Goal: Book appointment/travel/reservation

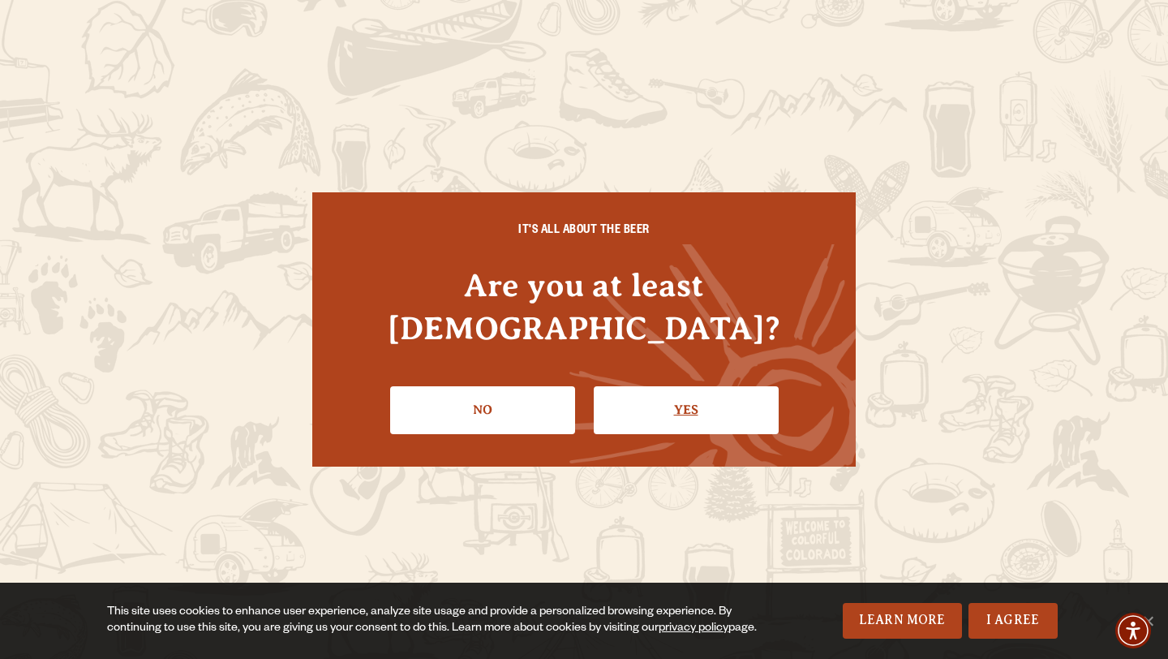
click at [690, 386] on link "Yes" at bounding box center [686, 409] width 185 height 47
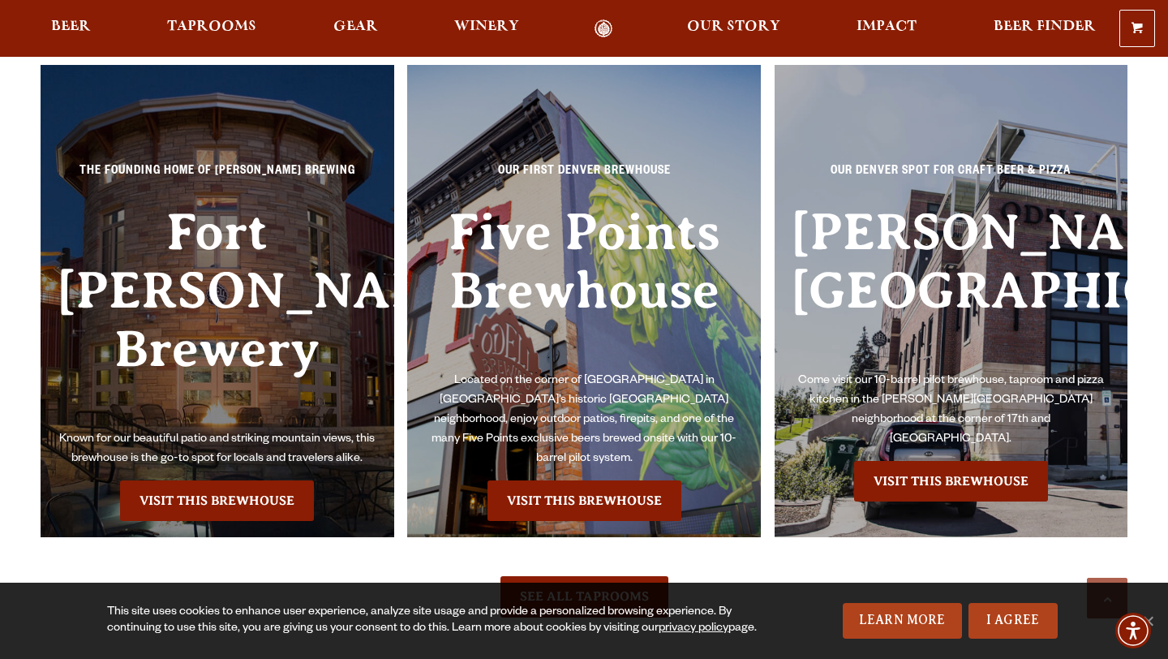
scroll to position [3510, 0]
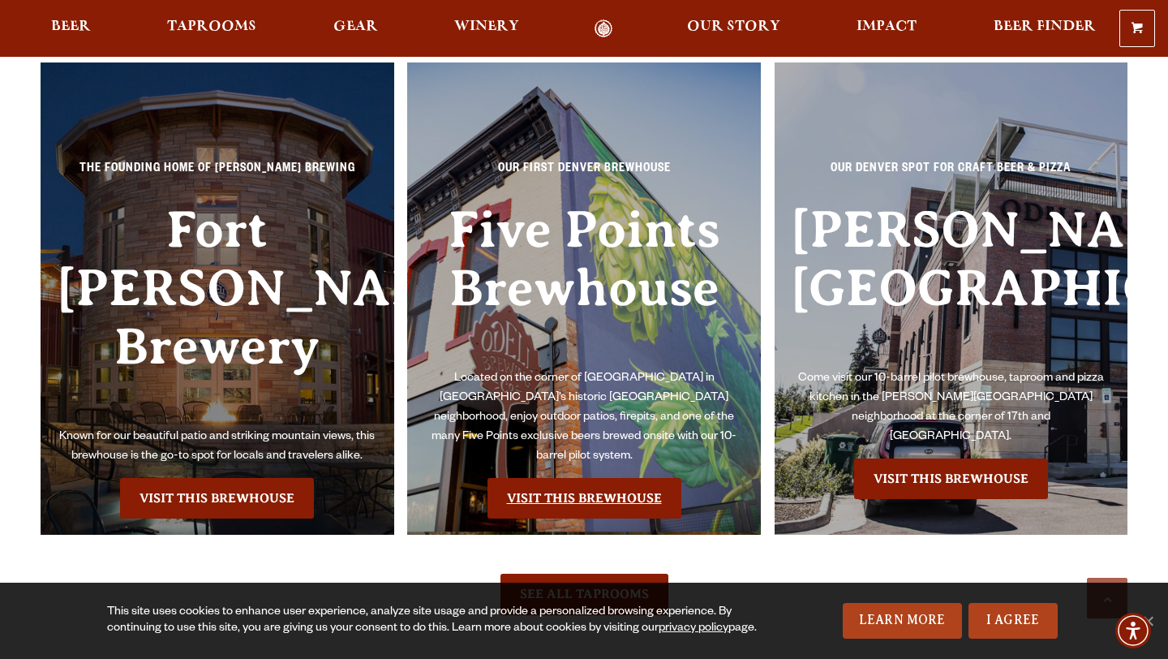
click at [581, 478] on link "Visit this Brewhouse" at bounding box center [585, 498] width 194 height 41
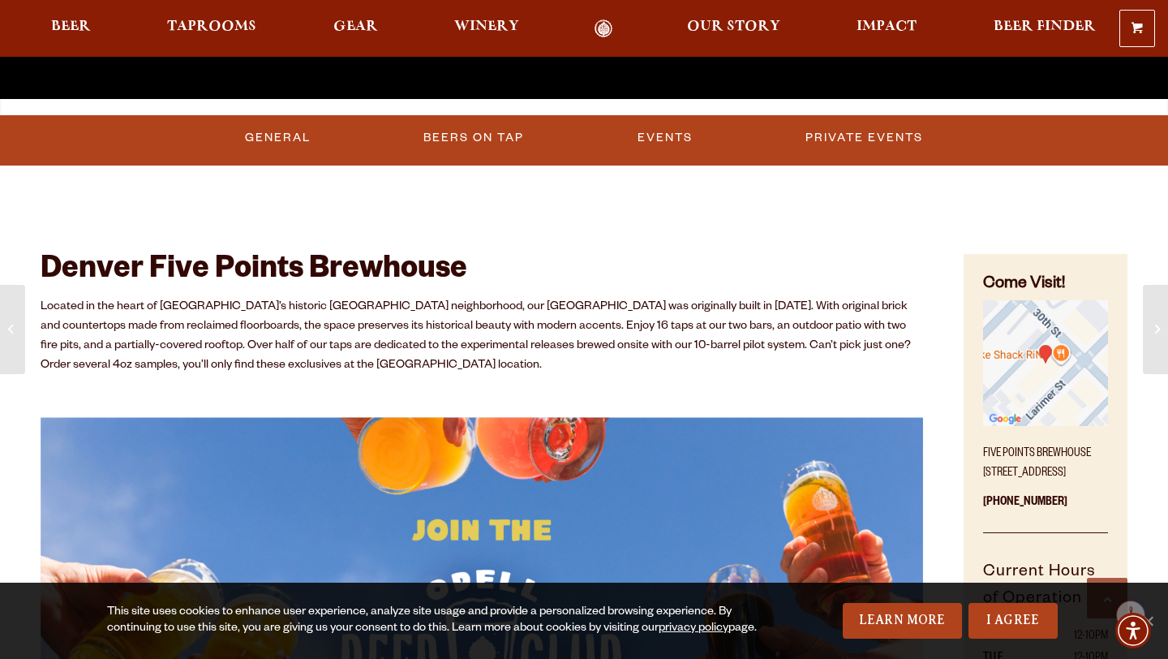
scroll to position [560, 0]
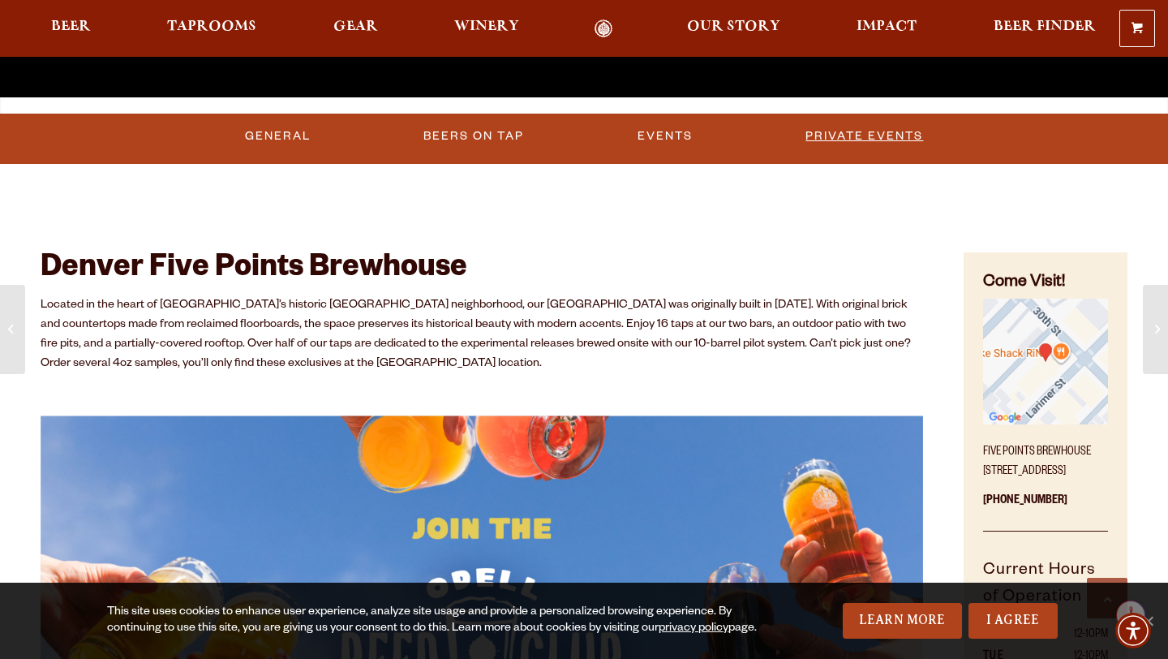
click at [865, 136] on link "Private Events" at bounding box center [864, 136] width 131 height 37
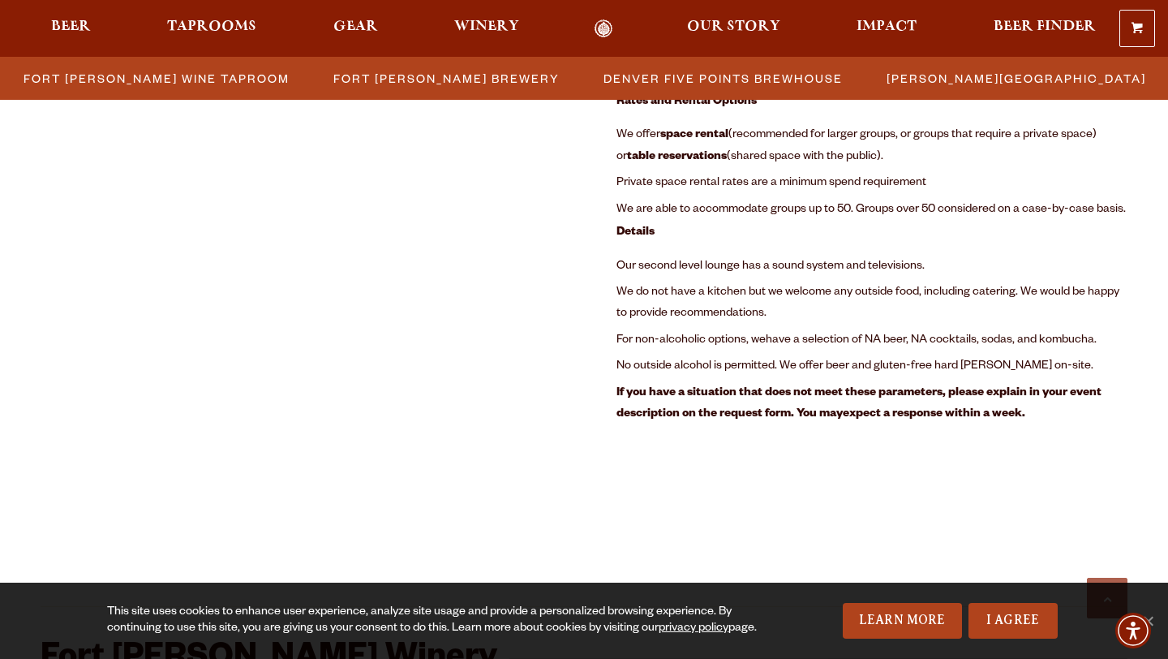
scroll to position [2160, 0]
click at [991, 292] on span "We do not have a kitchen but we welcome any outside food, including catering. W…" at bounding box center [868, 304] width 503 height 34
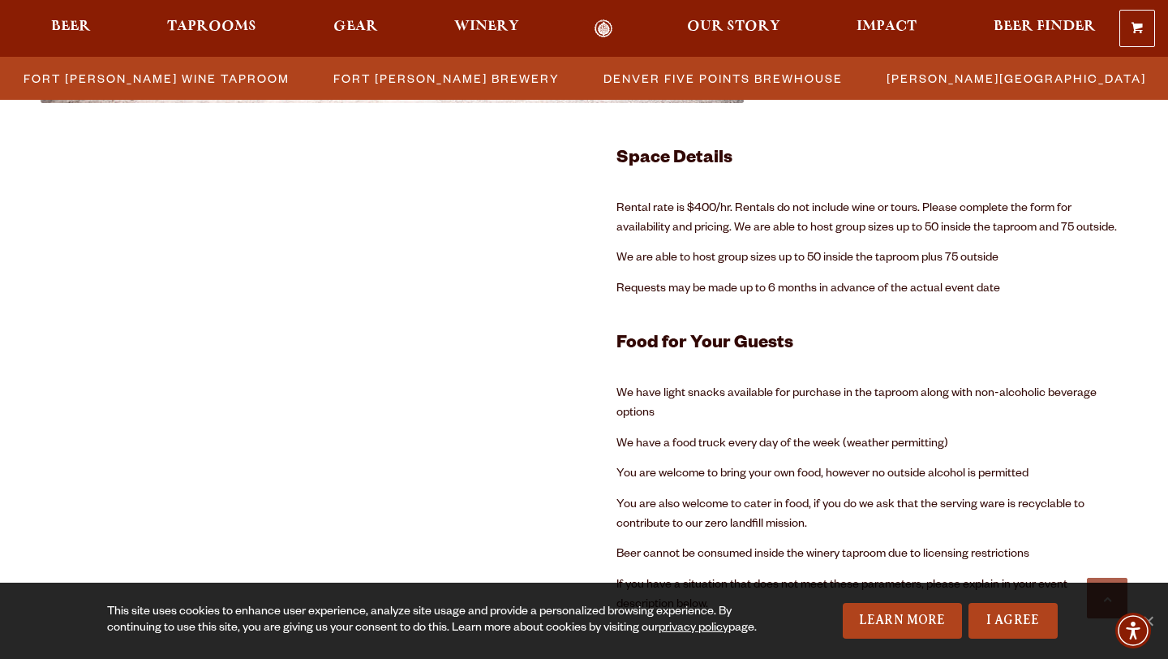
scroll to position [3235, 0]
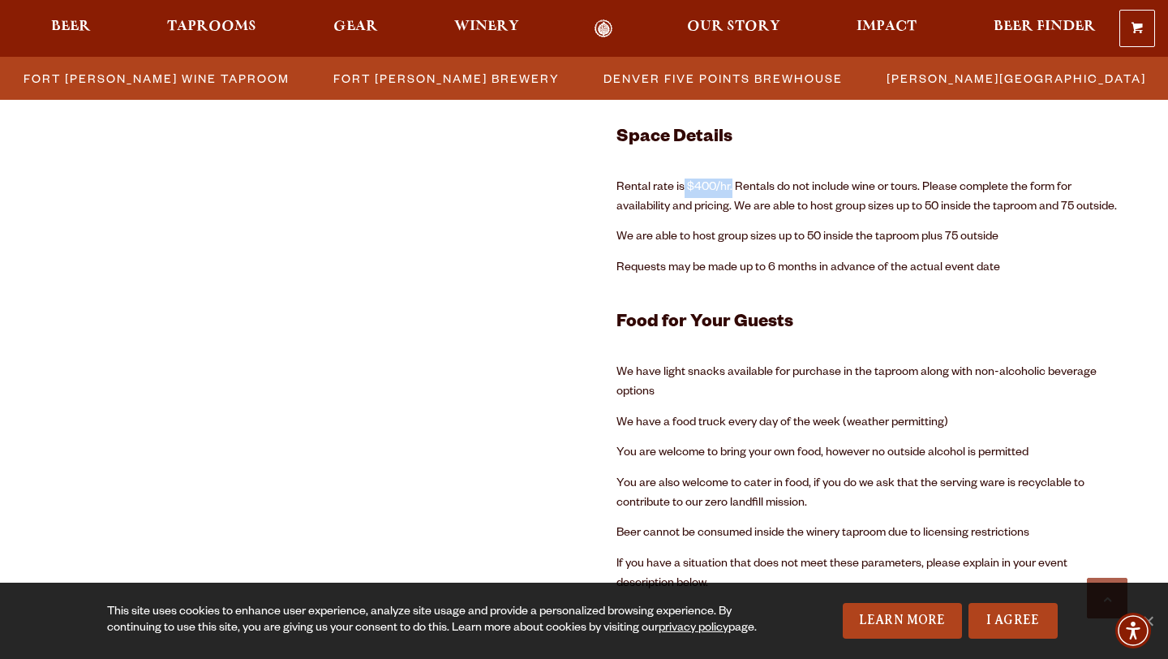
drag, startPoint x: 732, startPoint y: 184, endPoint x: 684, endPoint y: 186, distance: 47.9
click at [684, 186] on p "Rental rate is $400/hr. Rentals do not include wine or tours. Please complete t…" at bounding box center [872, 197] width 511 height 39
click at [793, 185] on p "Rental rate is $400/hr. Rentals do not include wine or tours. Please complete t…" at bounding box center [872, 197] width 511 height 39
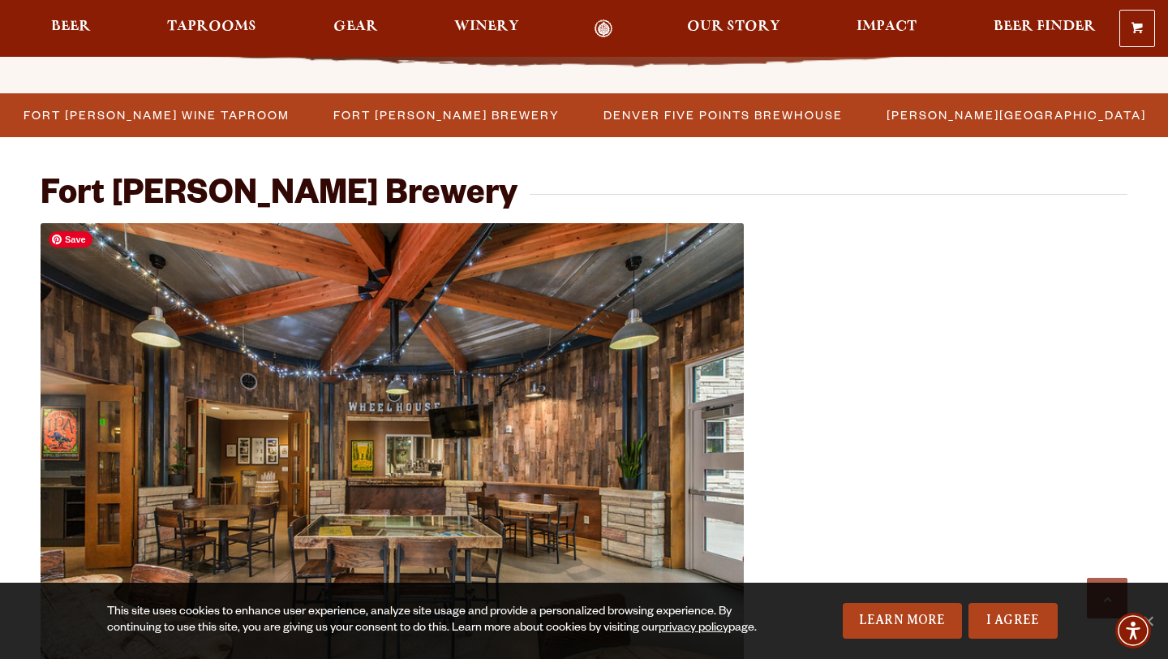
scroll to position [539, 0]
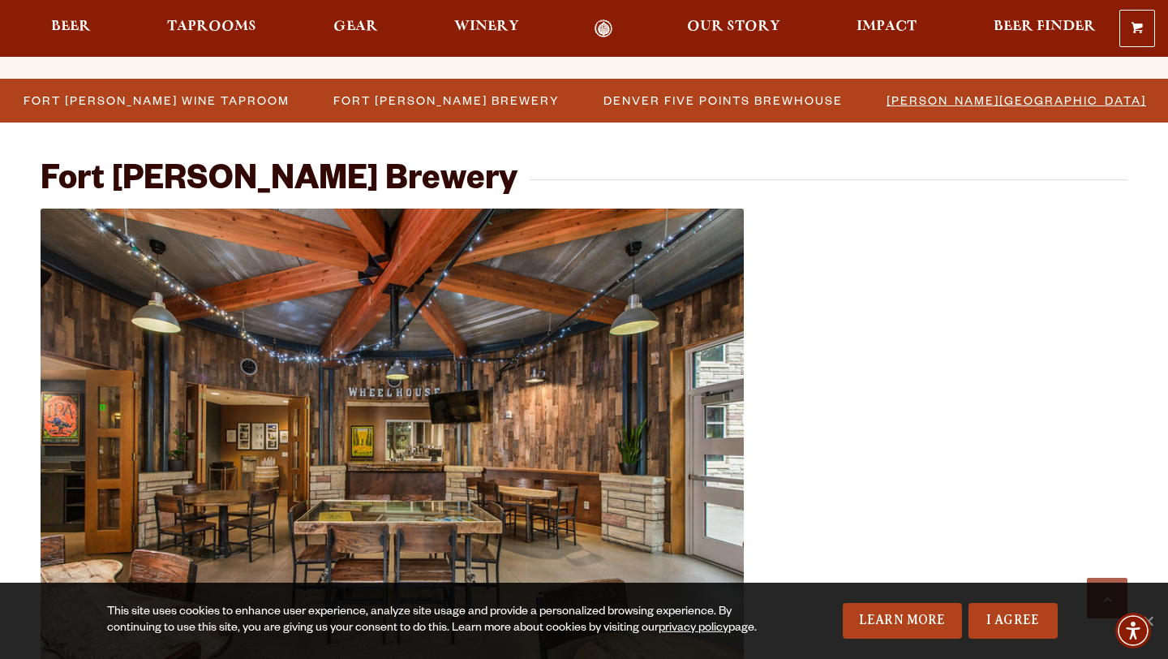
click at [974, 104] on span "[PERSON_NAME][GEOGRAPHIC_DATA]" at bounding box center [1017, 100] width 260 height 24
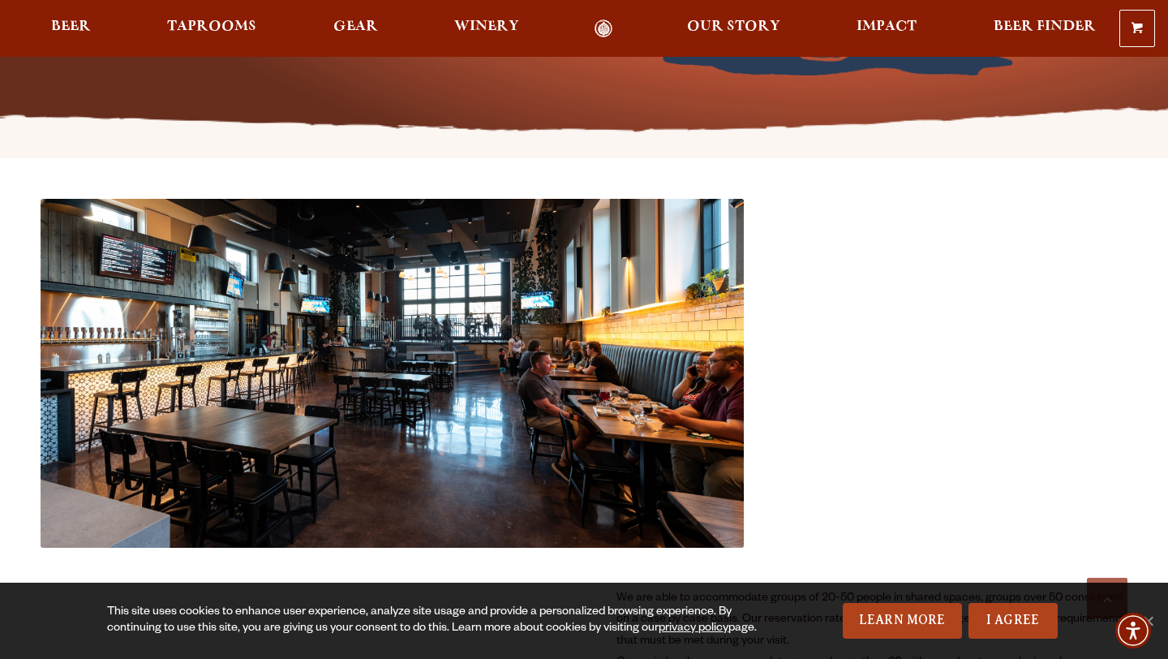
scroll to position [538, 0]
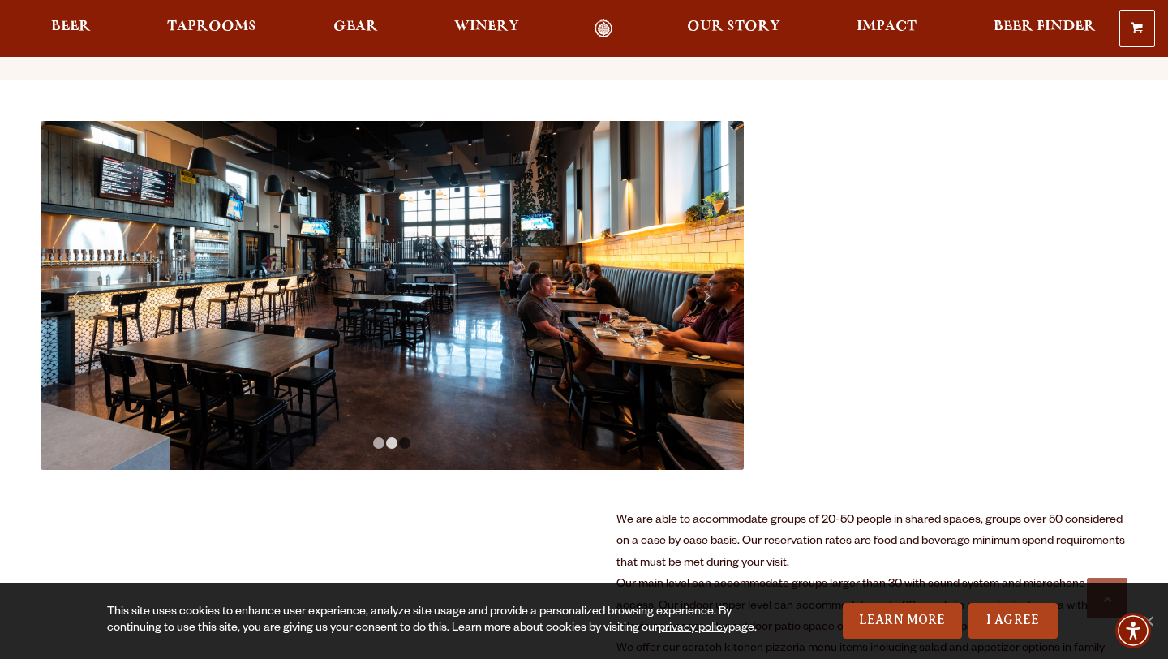
click at [394, 440] on link "2" at bounding box center [391, 442] width 11 height 11
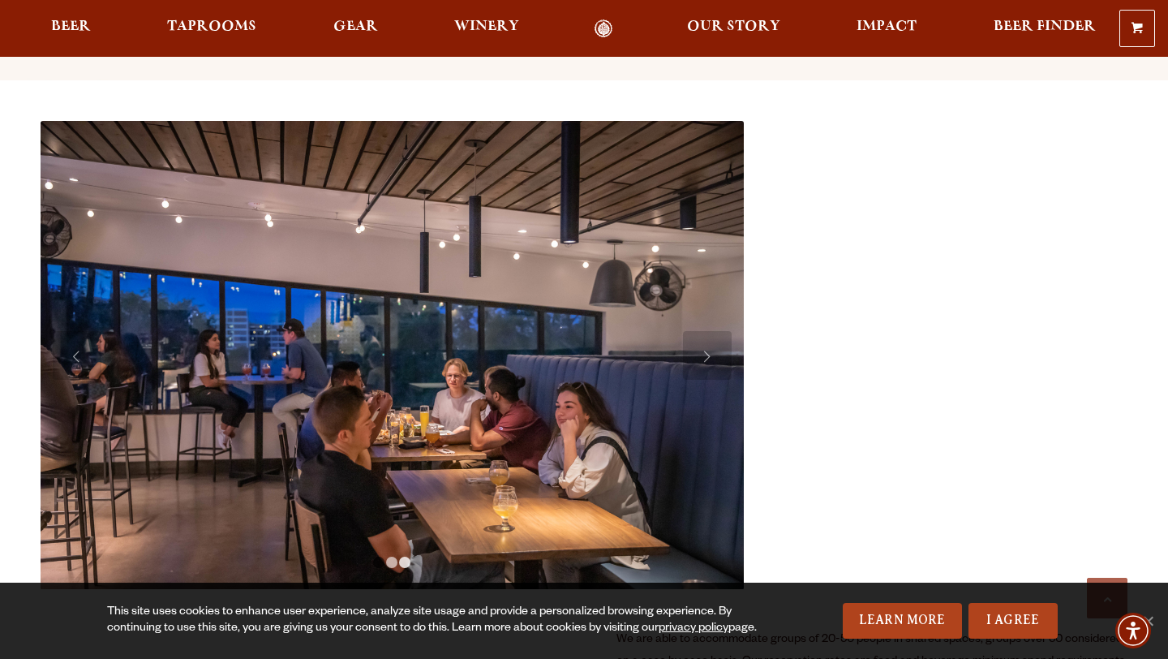
click at [406, 561] on link "3" at bounding box center [404, 562] width 11 height 11
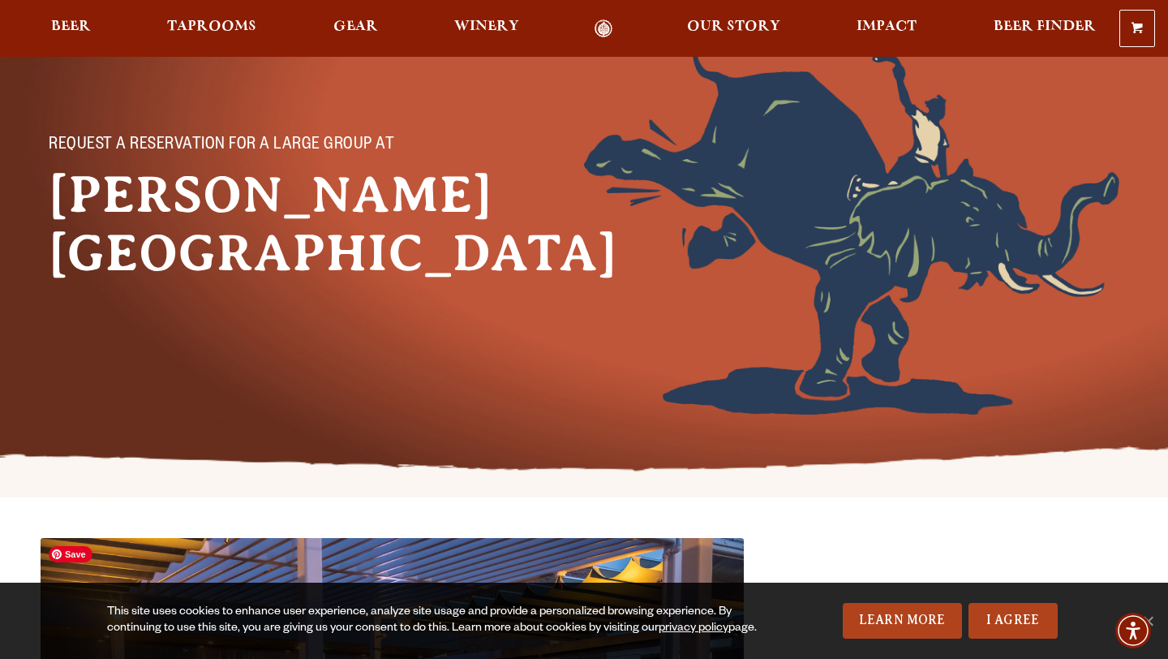
scroll to position [0, 0]
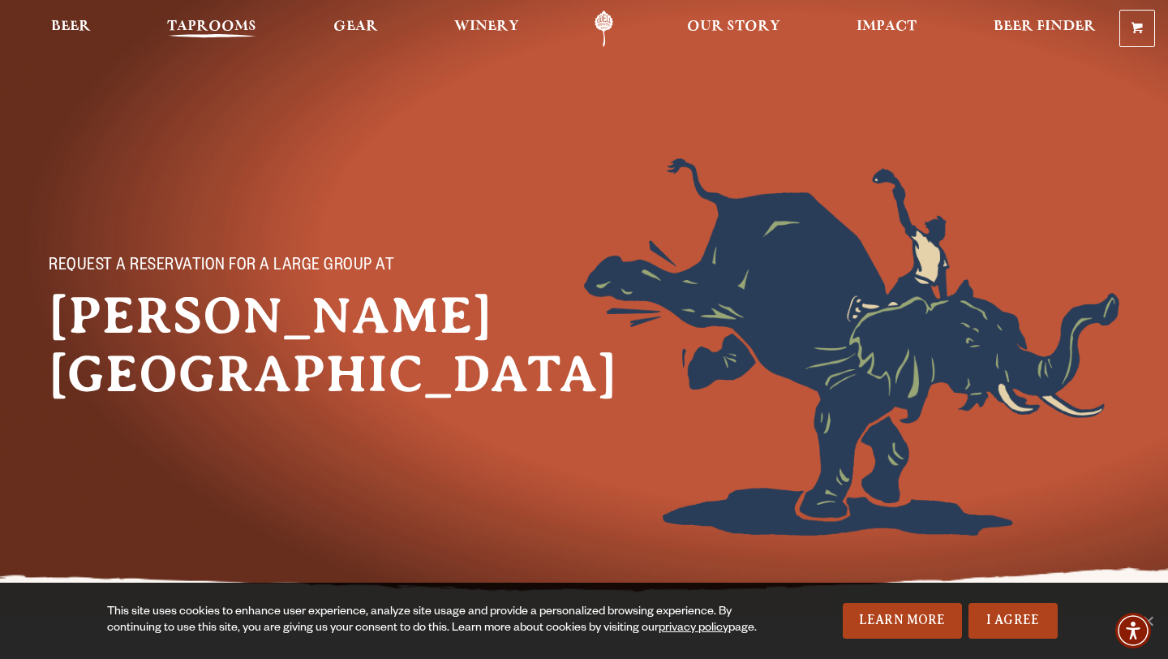
click at [202, 24] on span "Taprooms" at bounding box center [211, 26] width 89 height 13
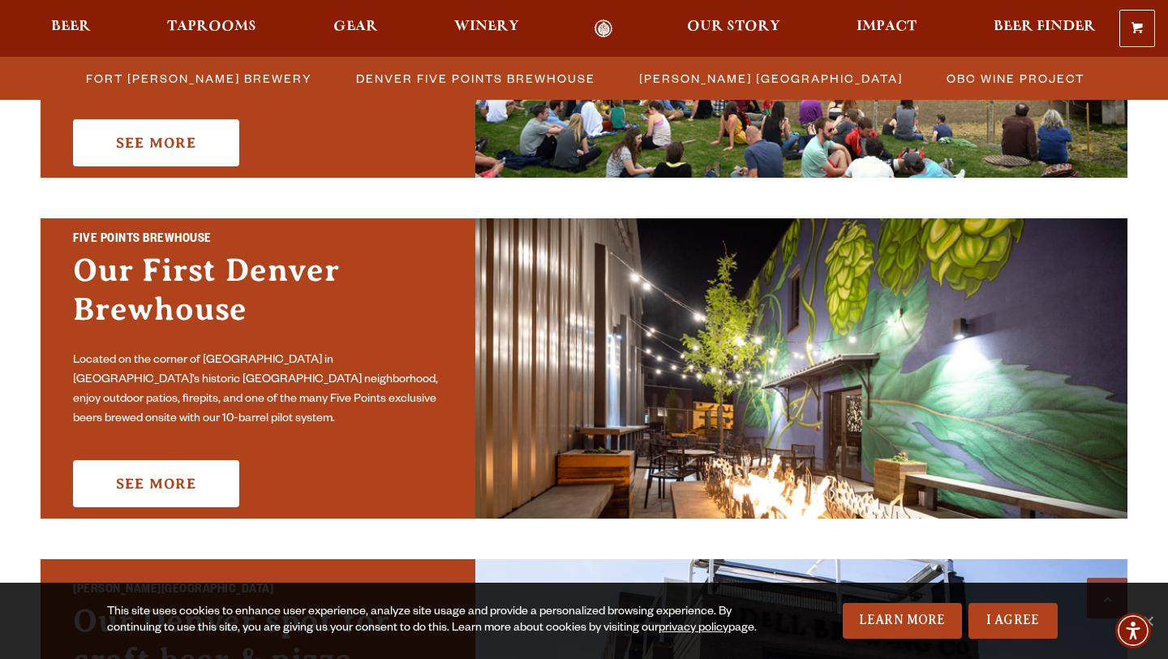
scroll to position [735, 0]
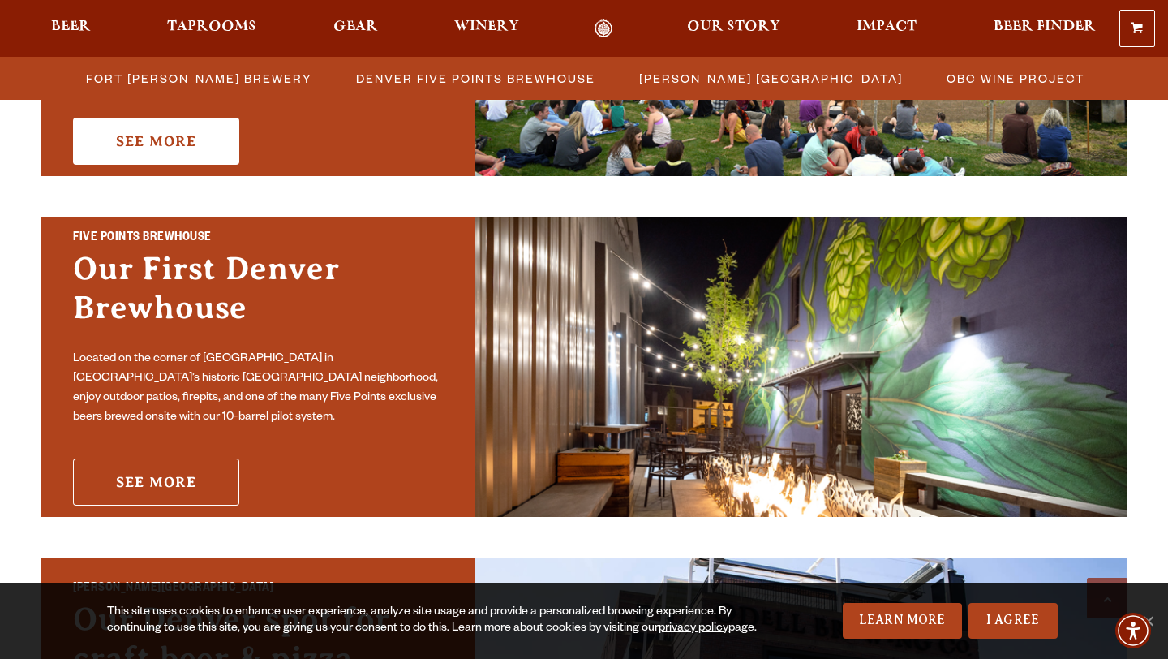
click at [143, 468] on link "See More" at bounding box center [156, 481] width 166 height 47
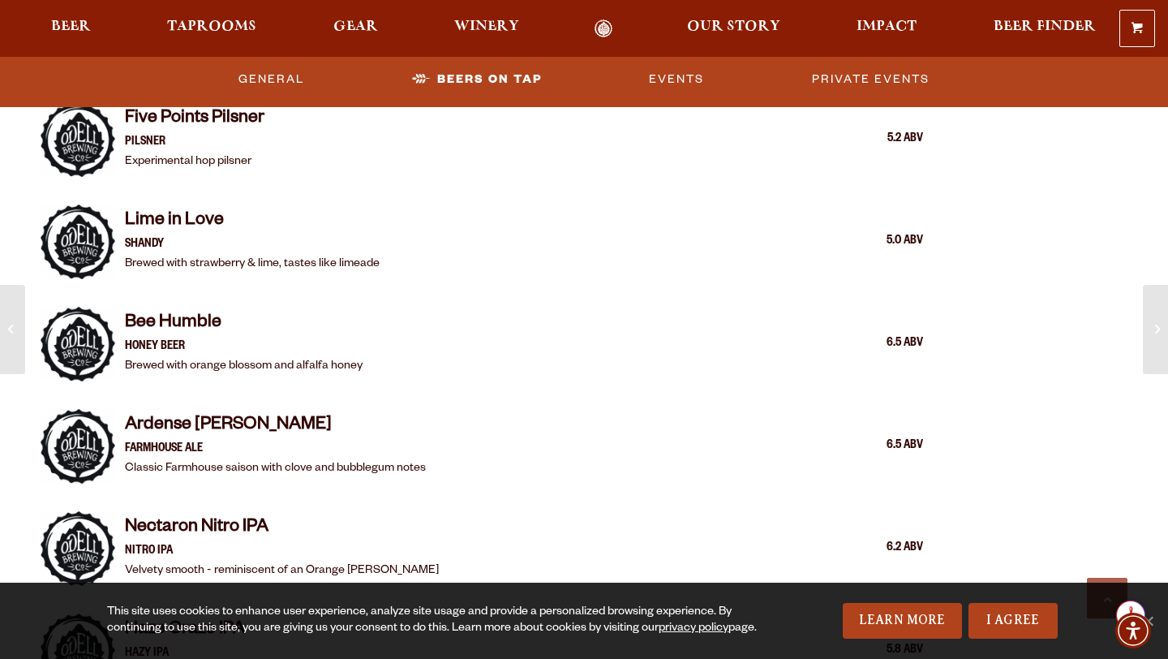
scroll to position [1750, 0]
click at [855, 80] on link "Private Events" at bounding box center [871, 79] width 131 height 37
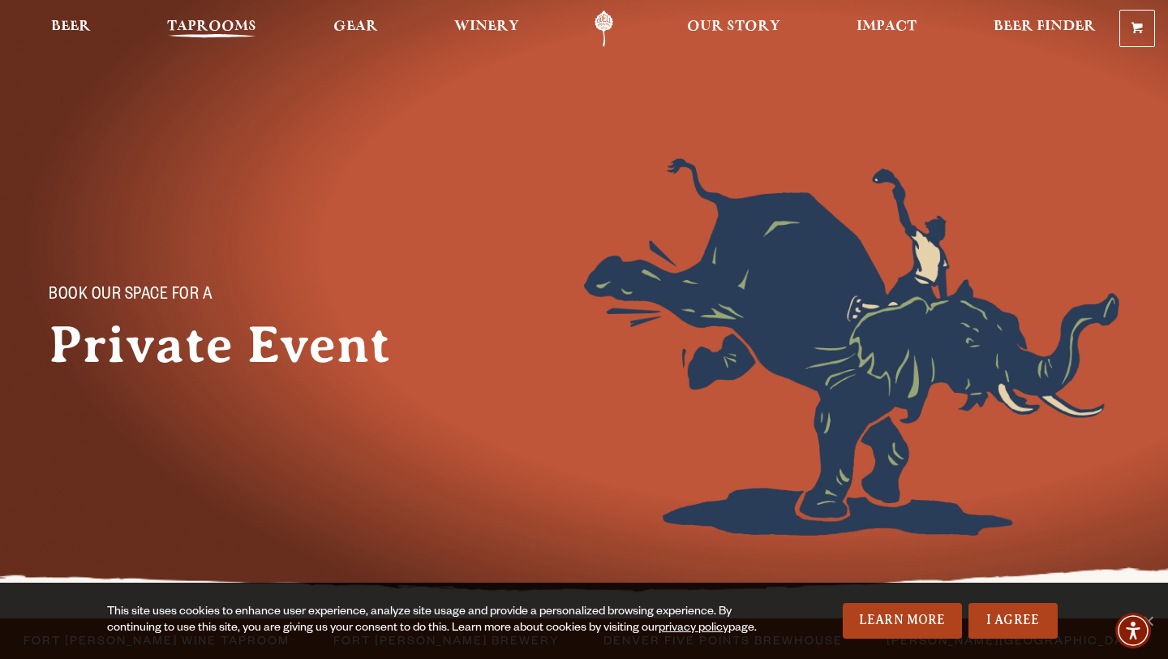
click at [228, 21] on span "Taprooms" at bounding box center [211, 26] width 89 height 13
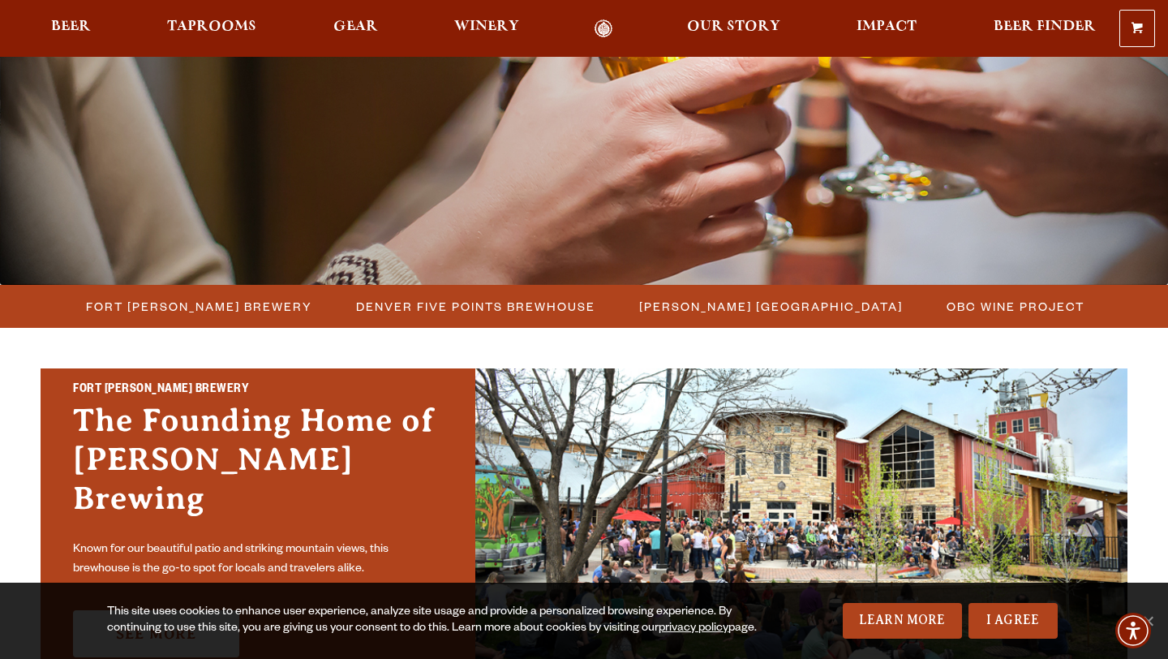
scroll to position [406, 0]
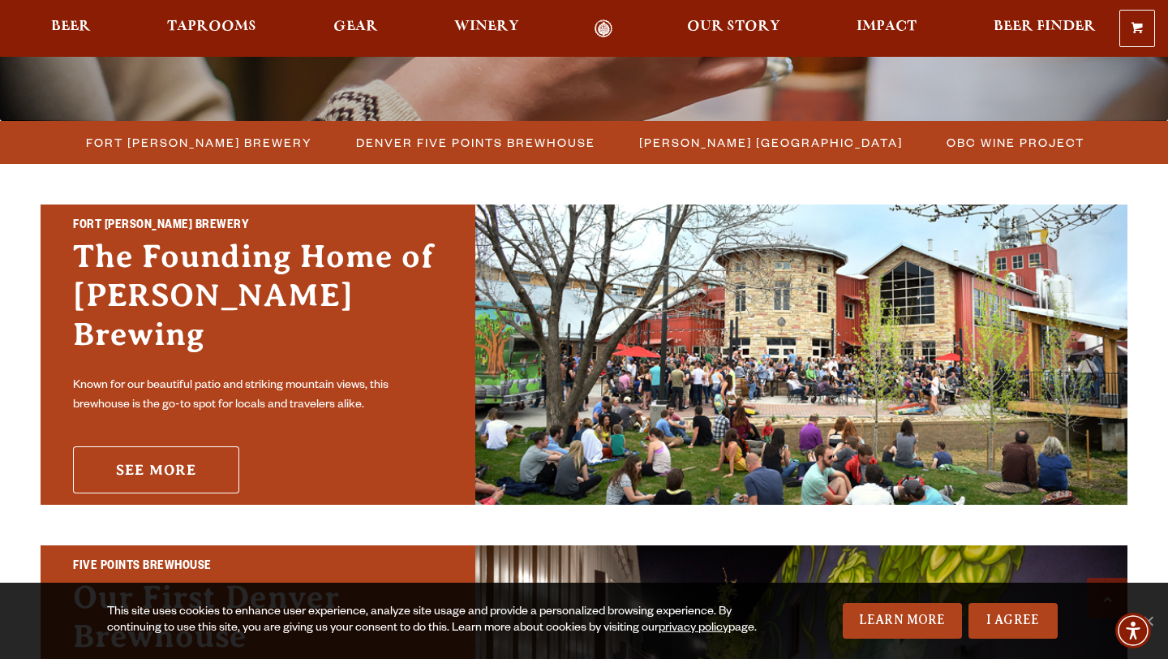
click at [168, 446] on link "See More" at bounding box center [156, 469] width 166 height 47
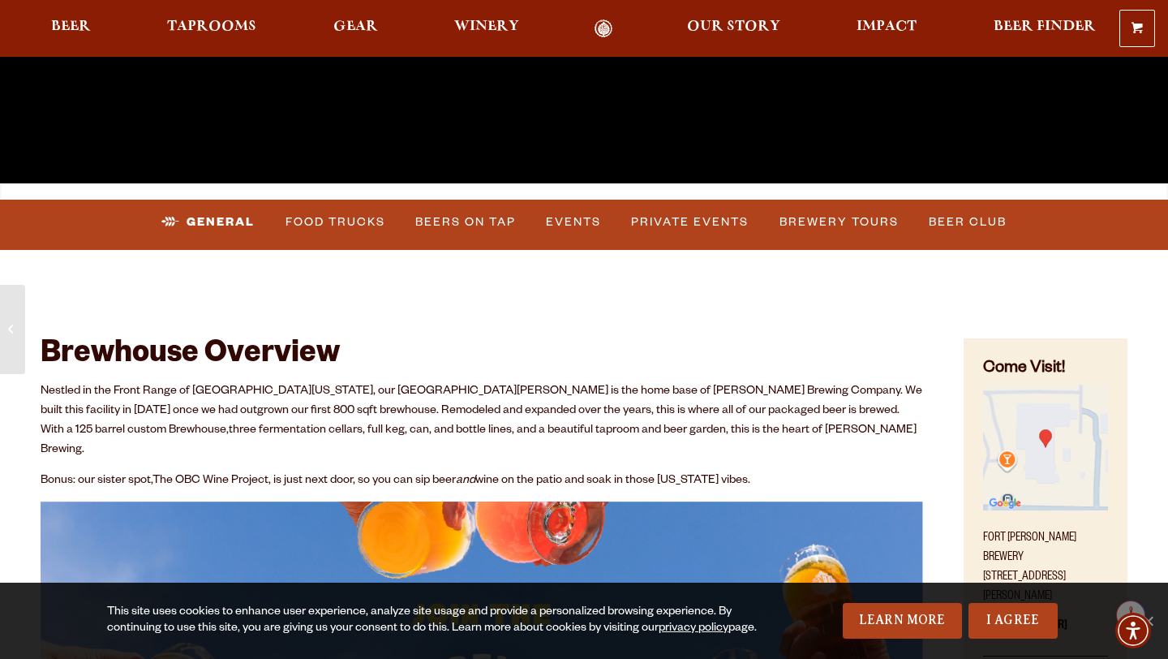
scroll to position [496, 0]
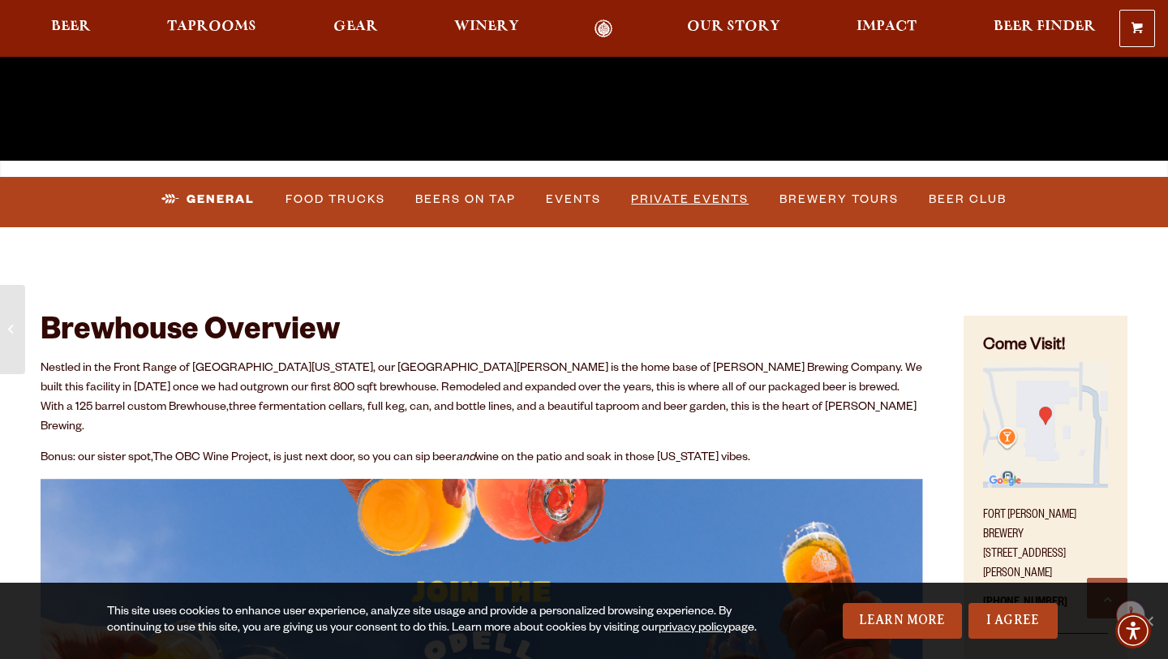
click at [712, 202] on link "Private Events" at bounding box center [690, 199] width 131 height 37
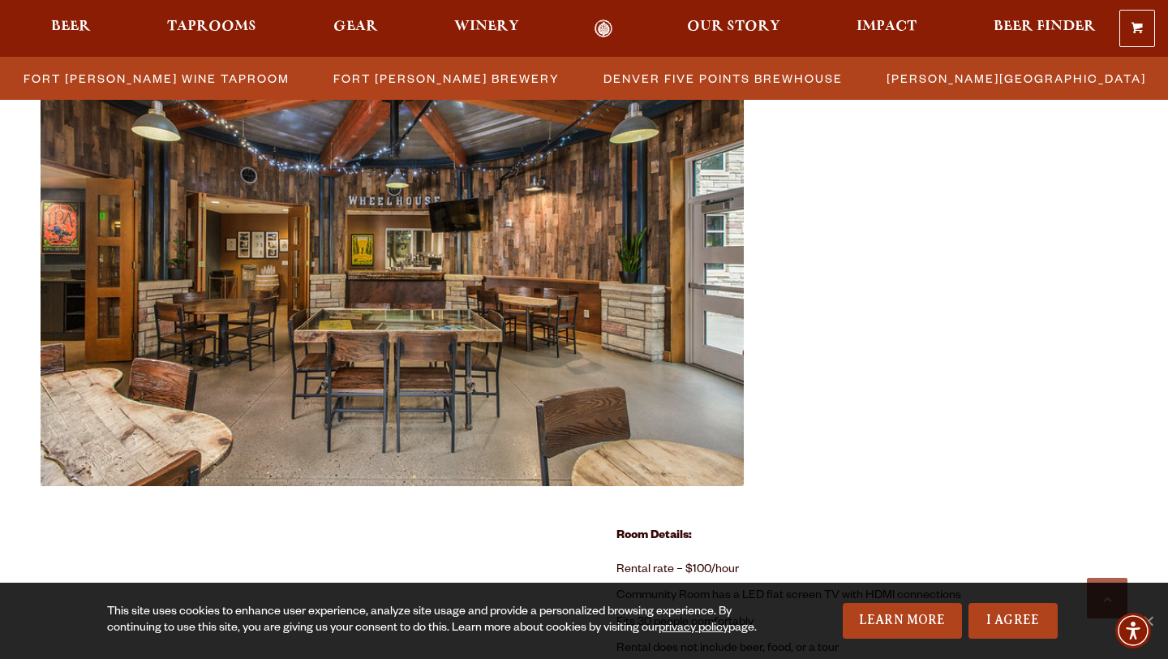
scroll to position [733, 0]
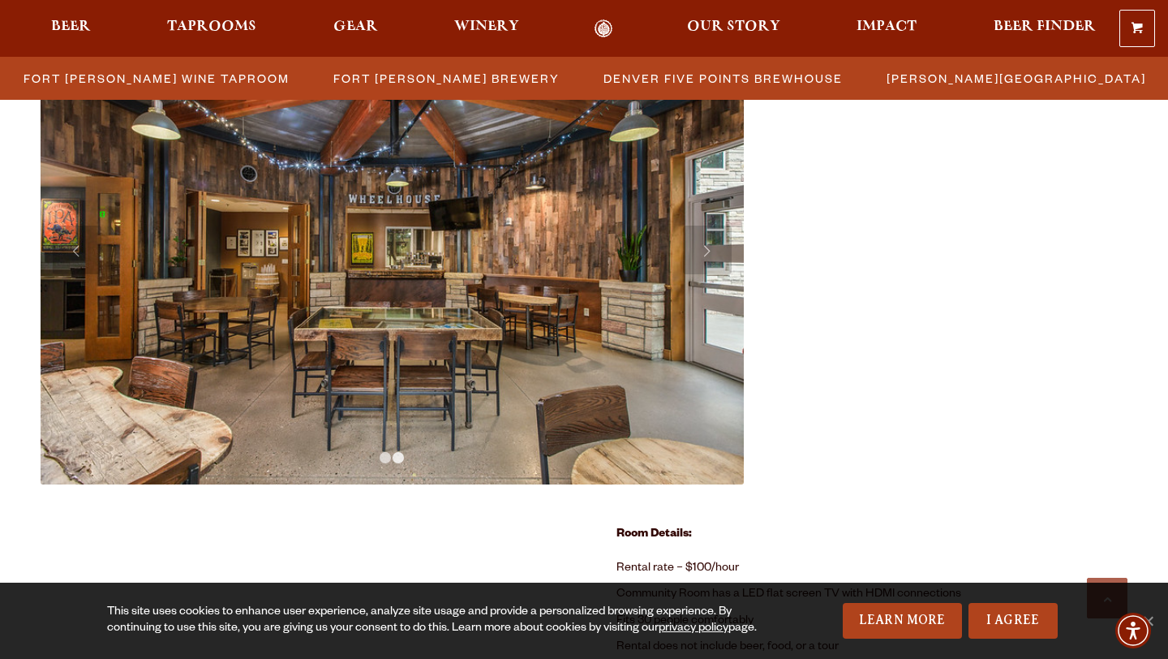
click at [401, 457] on link "2" at bounding box center [398, 457] width 11 height 11
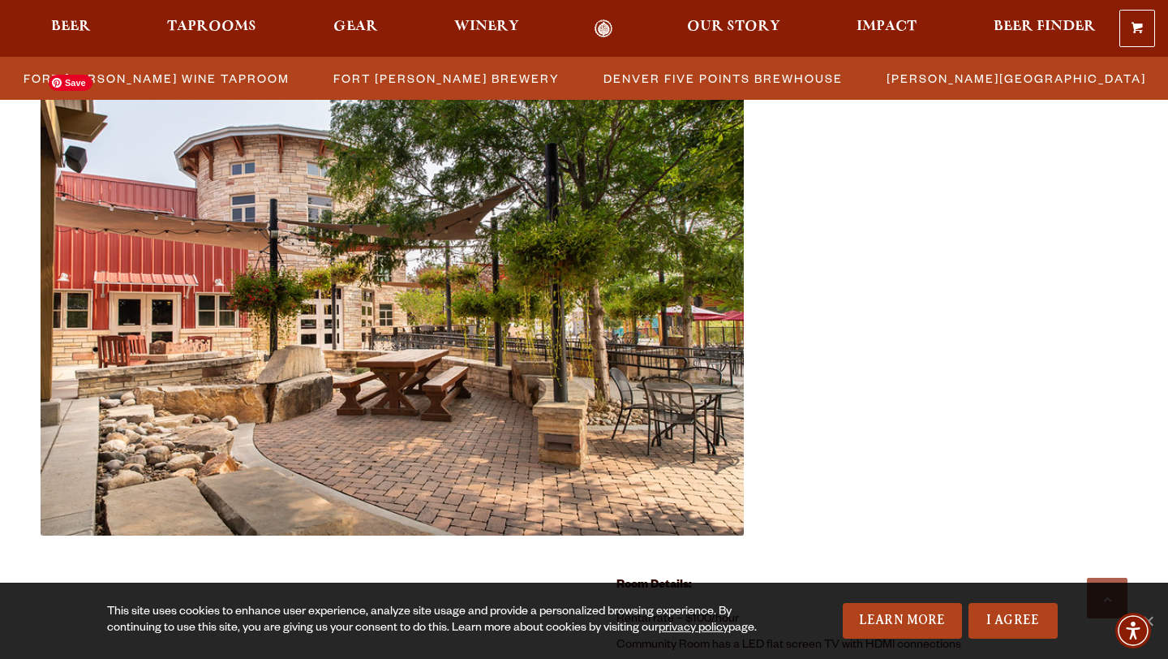
scroll to position [683, 0]
